Goal: Check status: Check status

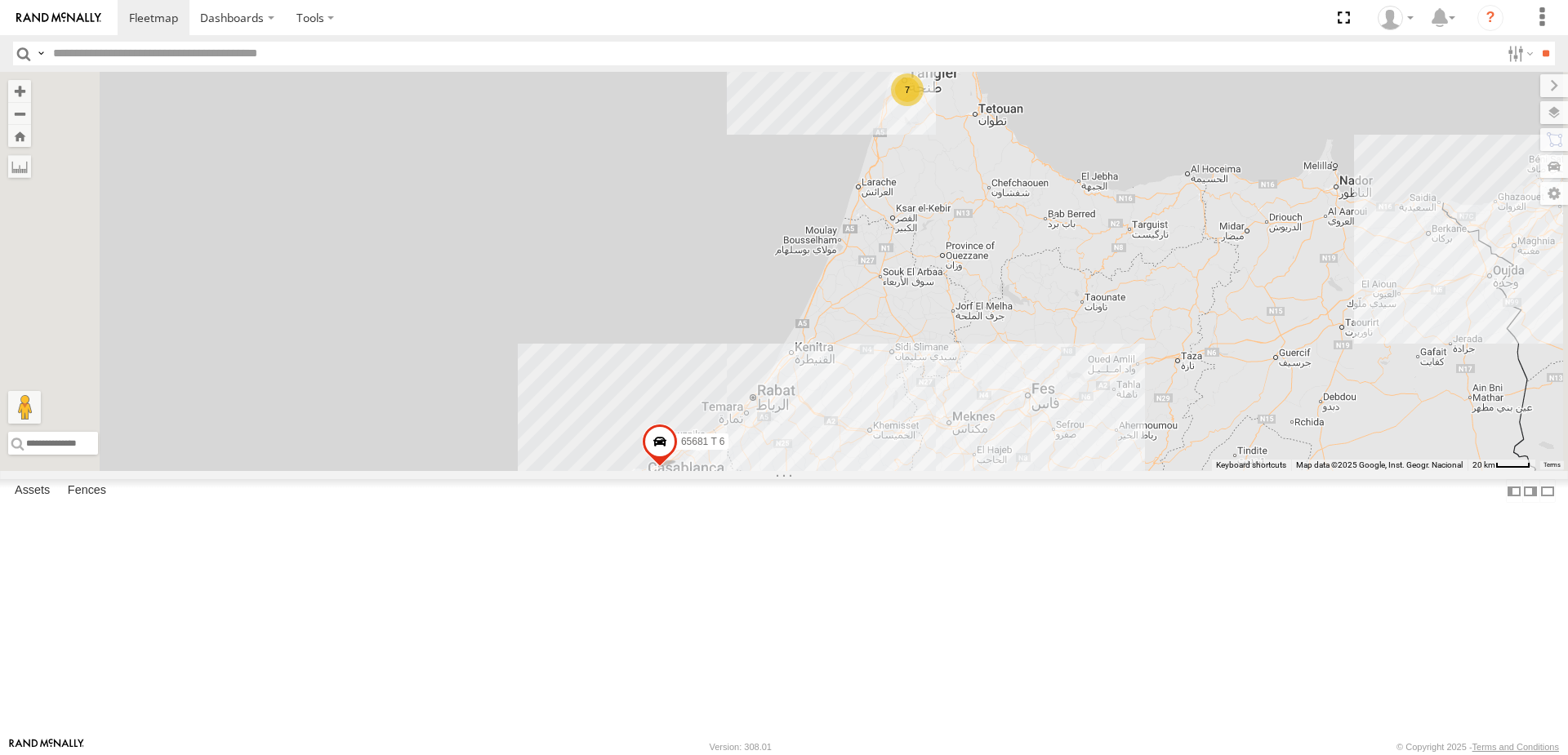
click at [924, 106] on div "7" at bounding box center [907, 90] width 33 height 33
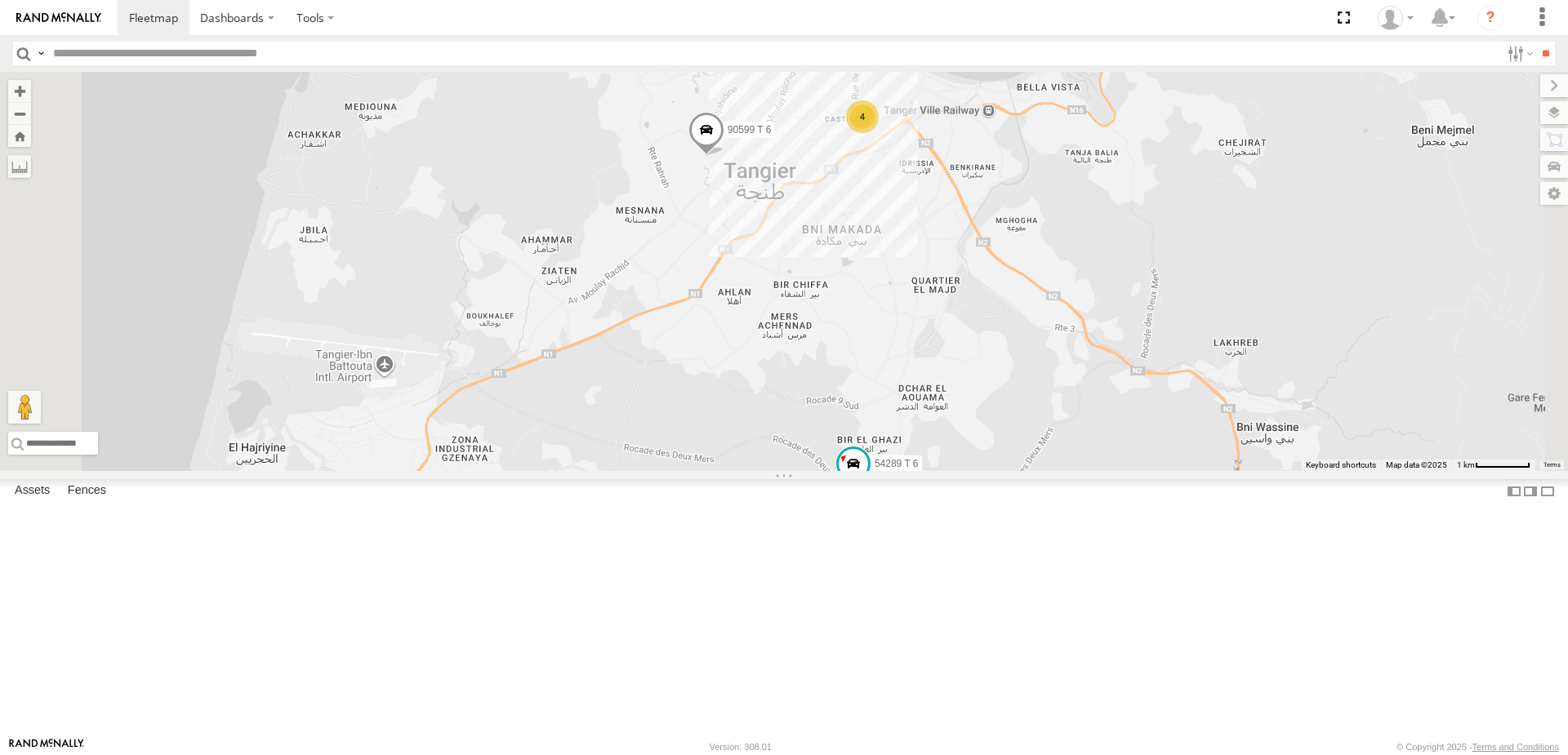
click at [878, 133] on div "4" at bounding box center [863, 117] width 33 height 33
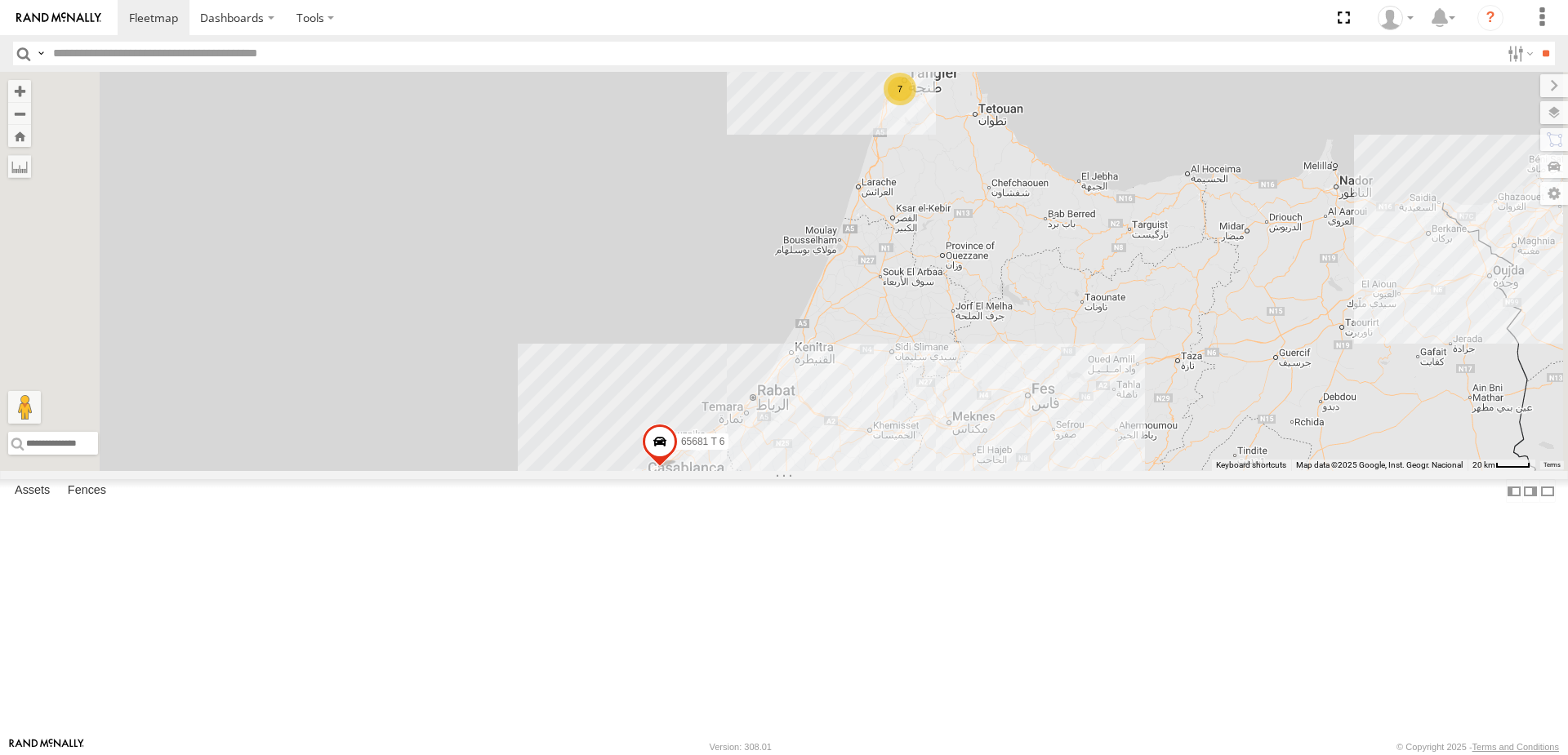
click at [916, 106] on div "7" at bounding box center [900, 89] width 33 height 33
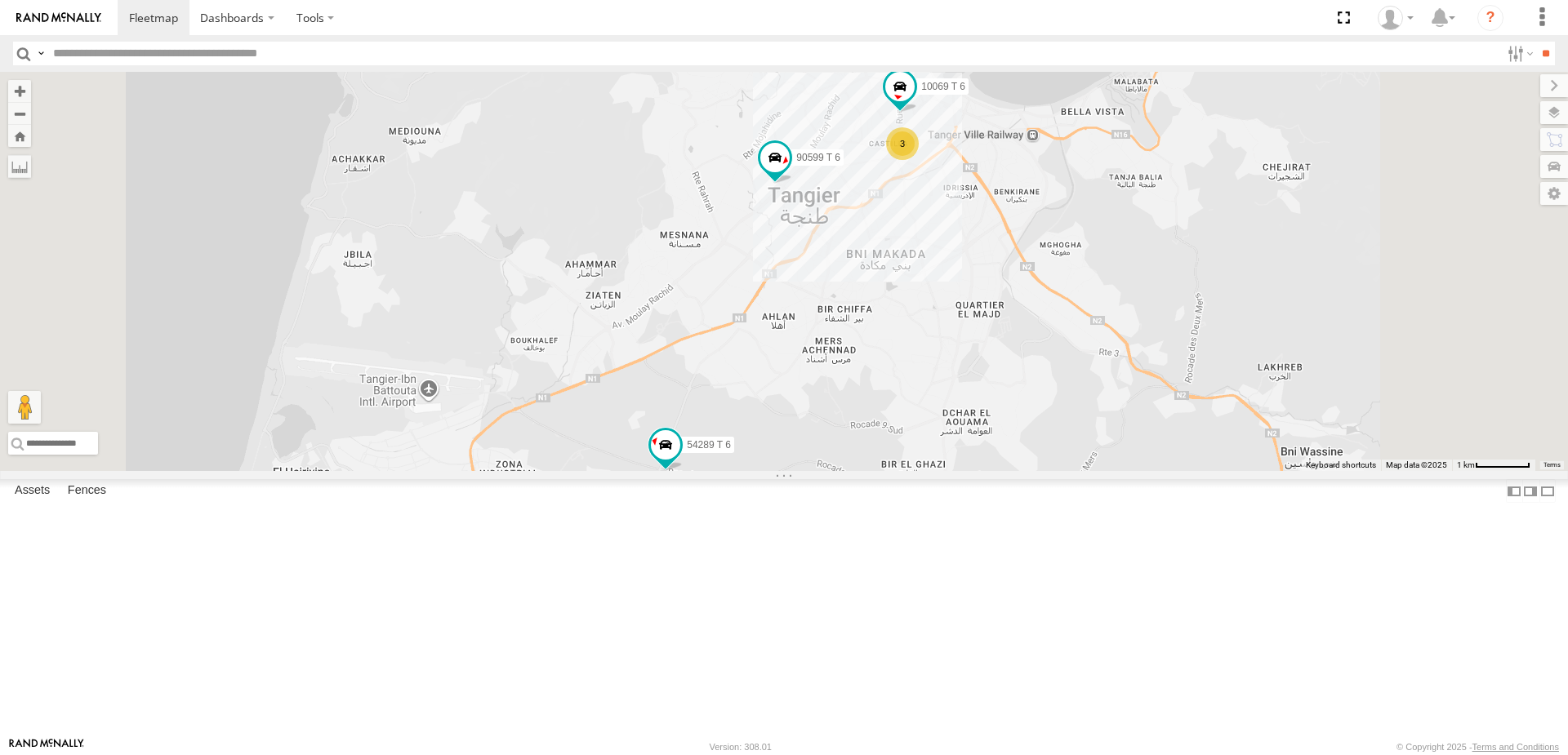
click at [868, 61] on span at bounding box center [852, 46] width 29 height 29
click at [1027, 251] on div "65681 T 6 54289 T 6 10069 T 6 3 10010 T 6 90599 T 6 10010 T 6 Tanger شارع العشا…" at bounding box center [784, 271] width 1568 height 399
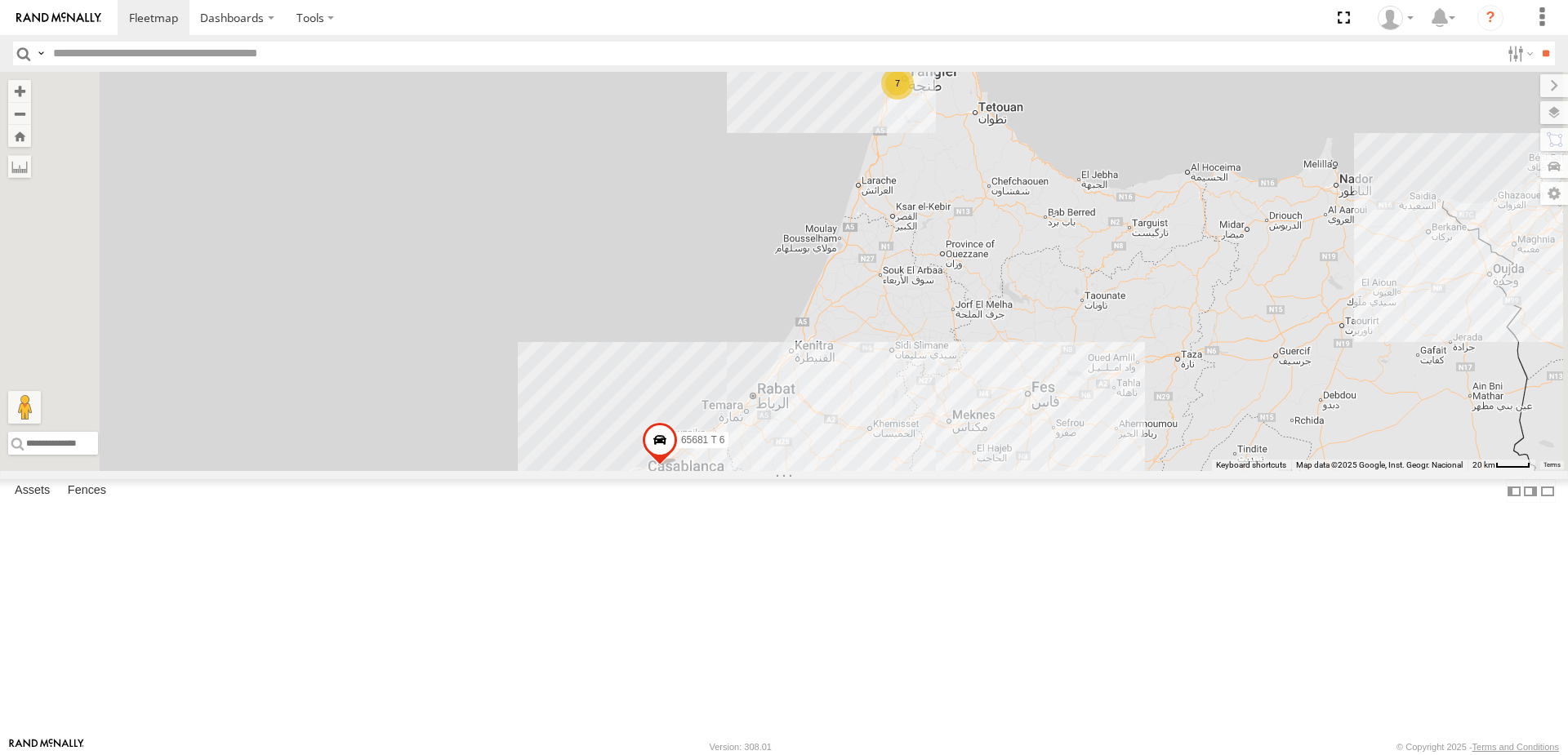
click at [0, 0] on div "10010 T 6" at bounding box center [0, 0] width 0 height 0
